Goal: Transaction & Acquisition: Purchase product/service

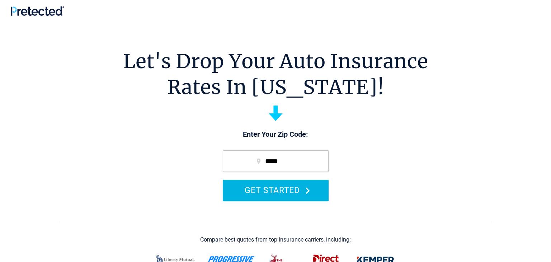
click at [276, 191] on button "GET STARTED" at bounding box center [276, 190] width 106 height 20
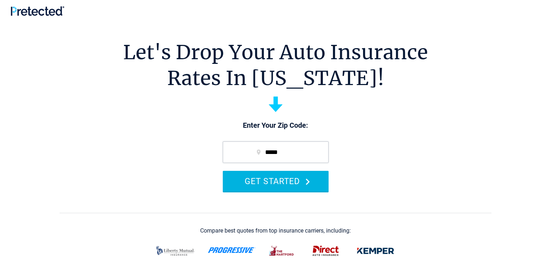
scroll to position [36, 0]
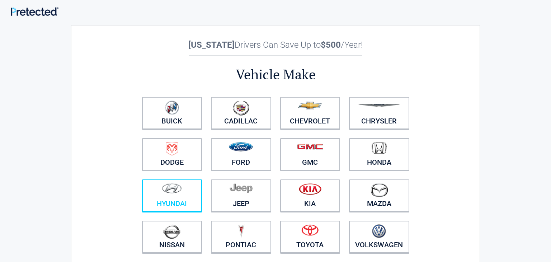
click at [191, 189] on figure at bounding box center [172, 191] width 52 height 16
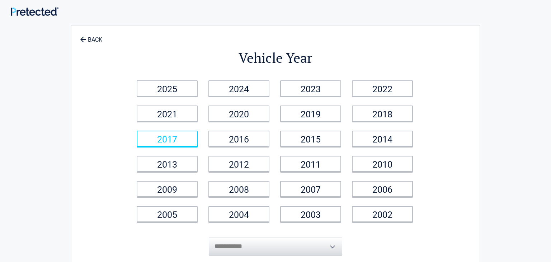
click at [184, 141] on link "2017" at bounding box center [167, 139] width 61 height 16
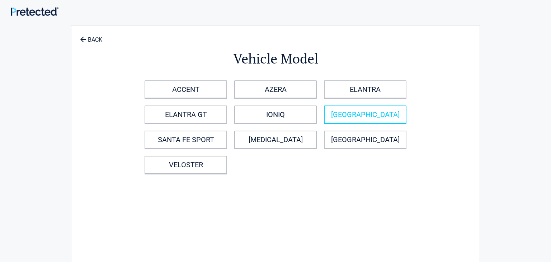
click at [336, 119] on link "SANTA FE" at bounding box center [365, 114] width 83 height 18
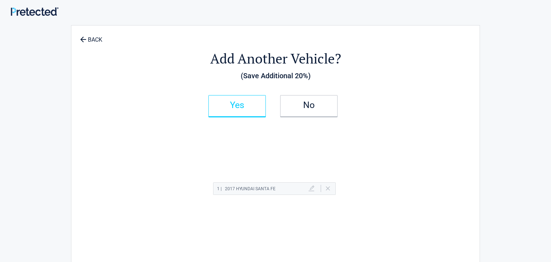
click at [253, 103] on h2 "Yes" at bounding box center [237, 105] width 42 height 5
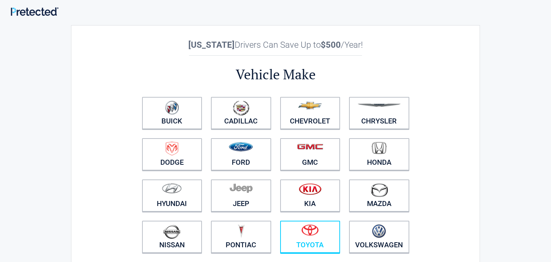
click at [312, 232] on img at bounding box center [309, 229] width 17 height 11
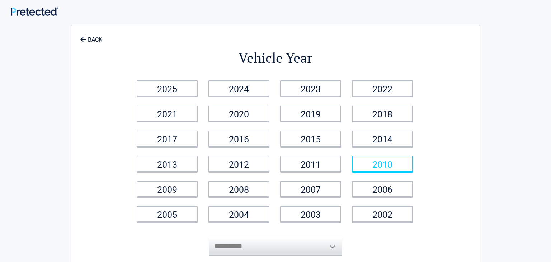
click at [356, 168] on link "2010" at bounding box center [382, 164] width 61 height 16
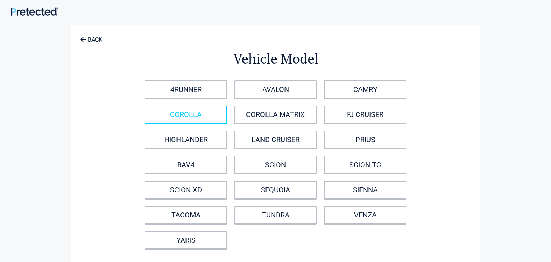
click at [194, 117] on link "COROLLA" at bounding box center [186, 114] width 83 height 18
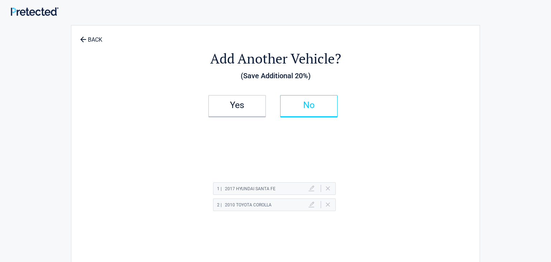
click at [307, 107] on h2 "No" at bounding box center [309, 105] width 42 height 5
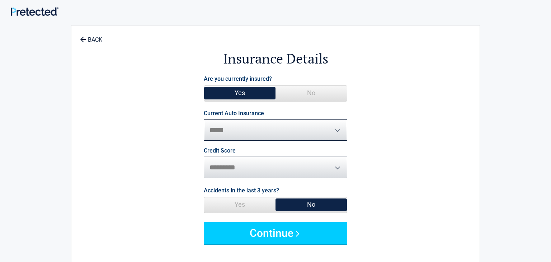
click at [272, 129] on select "**********" at bounding box center [276, 130] width 144 height 22
select select "**********"
click at [204, 119] on select "**********" at bounding box center [276, 130] width 144 height 22
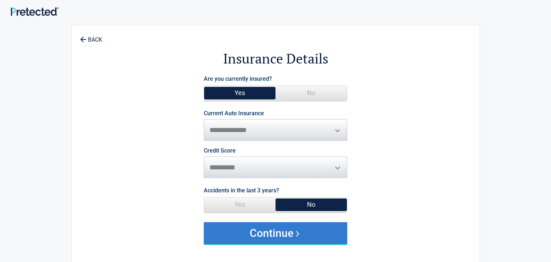
click at [276, 234] on button "Continue" at bounding box center [276, 233] width 144 height 22
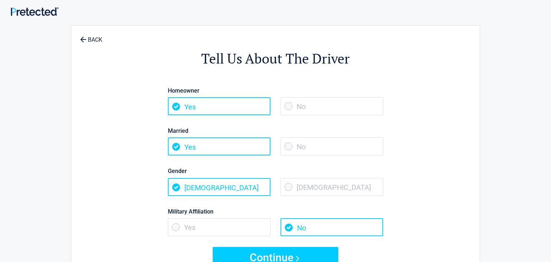
click at [239, 112] on span "Yes" at bounding box center [219, 106] width 103 height 18
click at [237, 142] on span "Yes" at bounding box center [219, 146] width 103 height 18
click at [288, 186] on span "Female" at bounding box center [332, 187] width 103 height 18
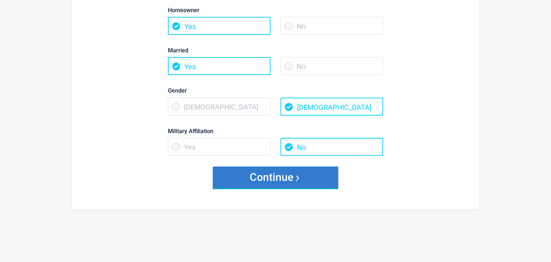
scroll to position [82, 0]
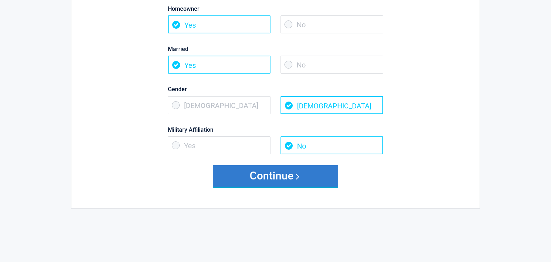
click at [297, 170] on button "Continue" at bounding box center [276, 176] width 126 height 22
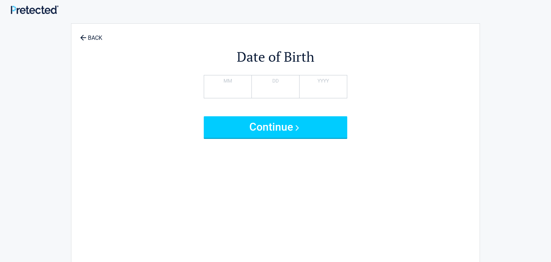
scroll to position [0, 0]
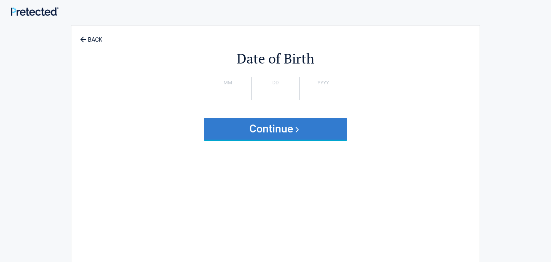
click at [285, 129] on button "Continue" at bounding box center [276, 129] width 144 height 22
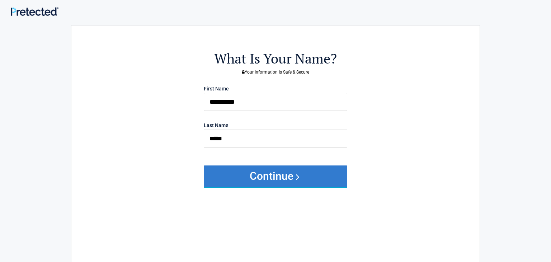
click at [282, 174] on button "Continue" at bounding box center [276, 176] width 144 height 22
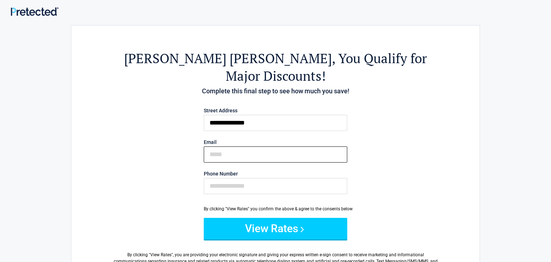
click at [223, 146] on input "Email" at bounding box center [276, 154] width 144 height 16
type input "**********"
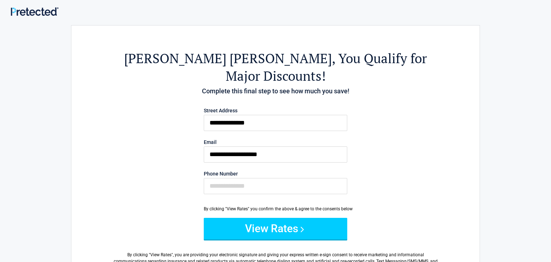
type input "**********"
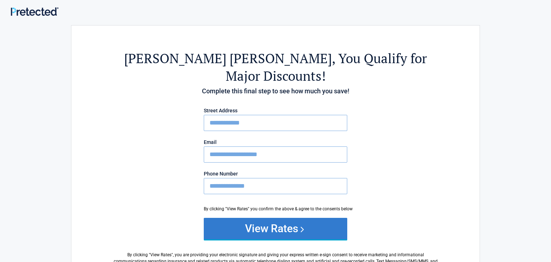
click at [274, 218] on button "View Rates" at bounding box center [276, 229] width 144 height 22
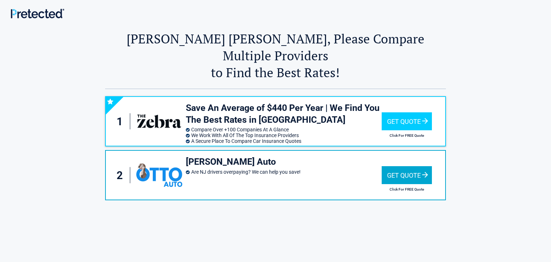
click at [406, 166] on div "Get Quote" at bounding box center [407, 175] width 50 height 18
